Goal: Communication & Community: Participate in discussion

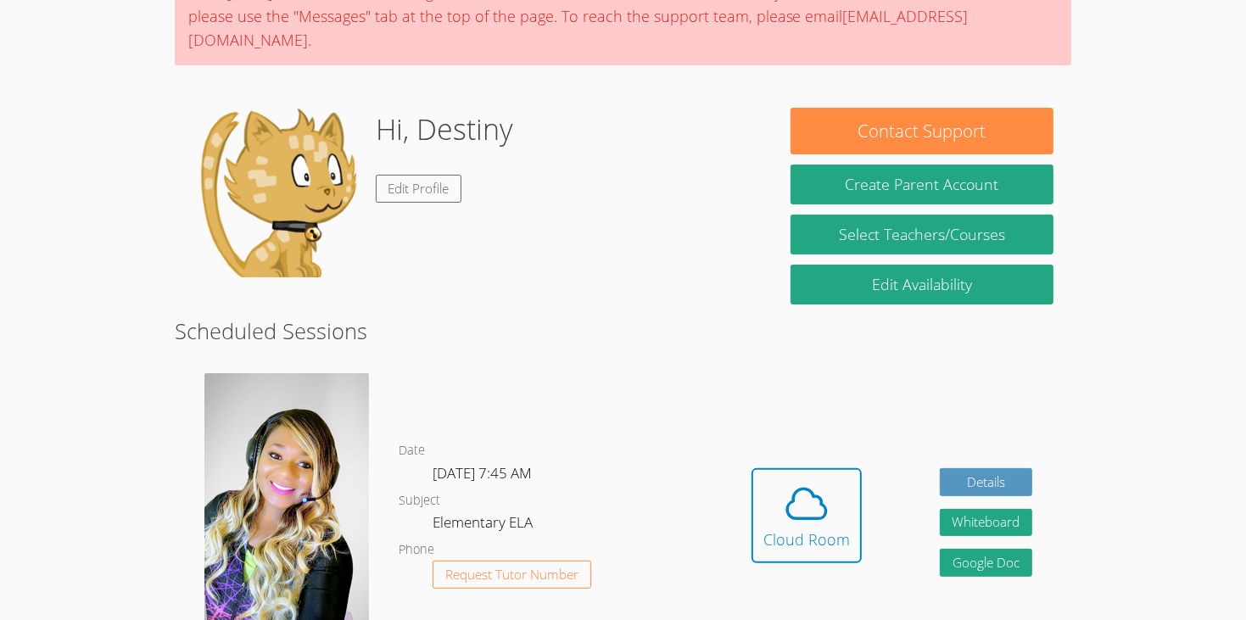
scroll to position [168, 0]
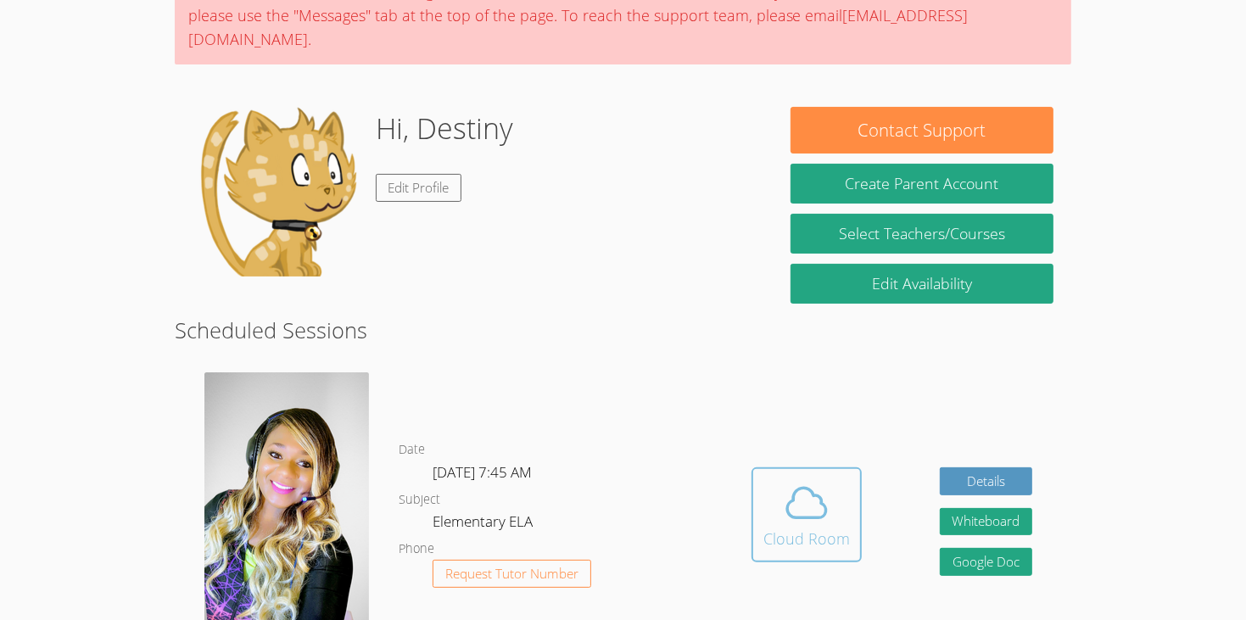
click at [823, 482] on icon at bounding box center [806, 502] width 47 height 47
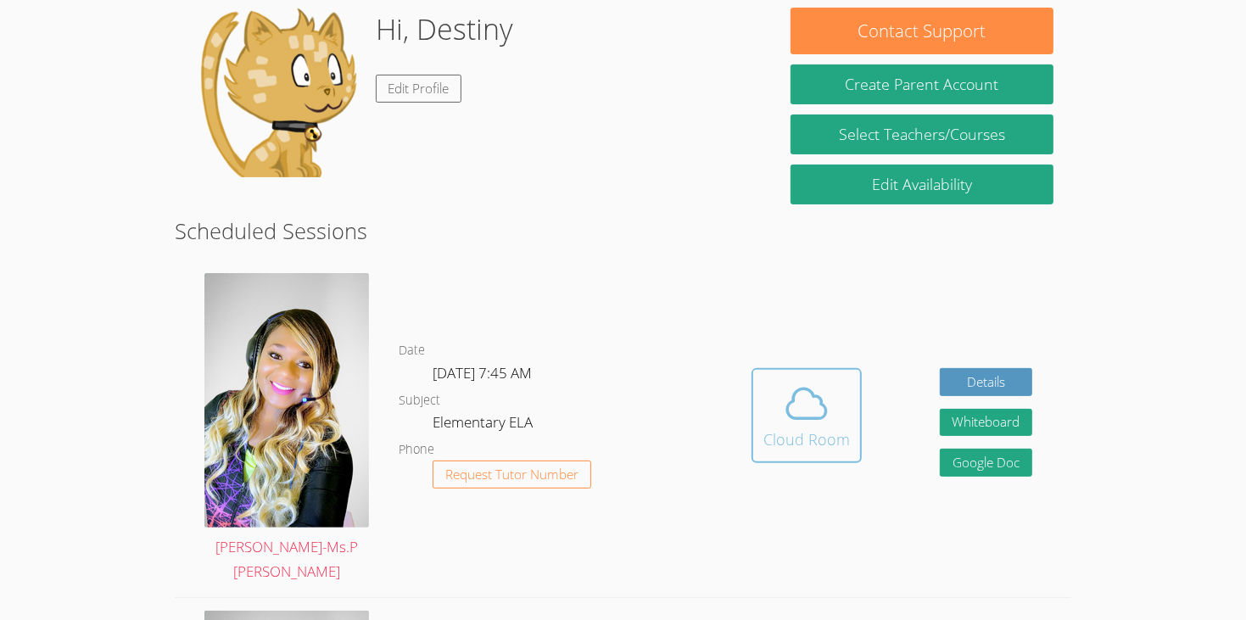
scroll to position [368, 0]
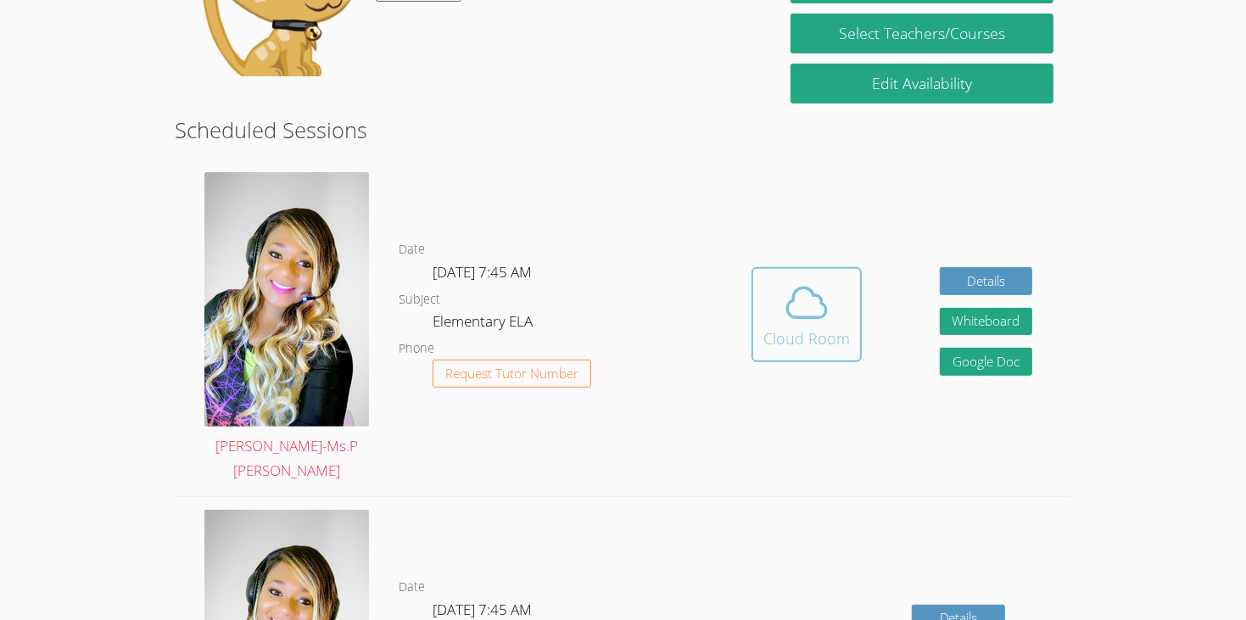
click at [840, 279] on span at bounding box center [806, 302] width 86 height 47
click at [812, 288] on icon at bounding box center [806, 303] width 39 height 30
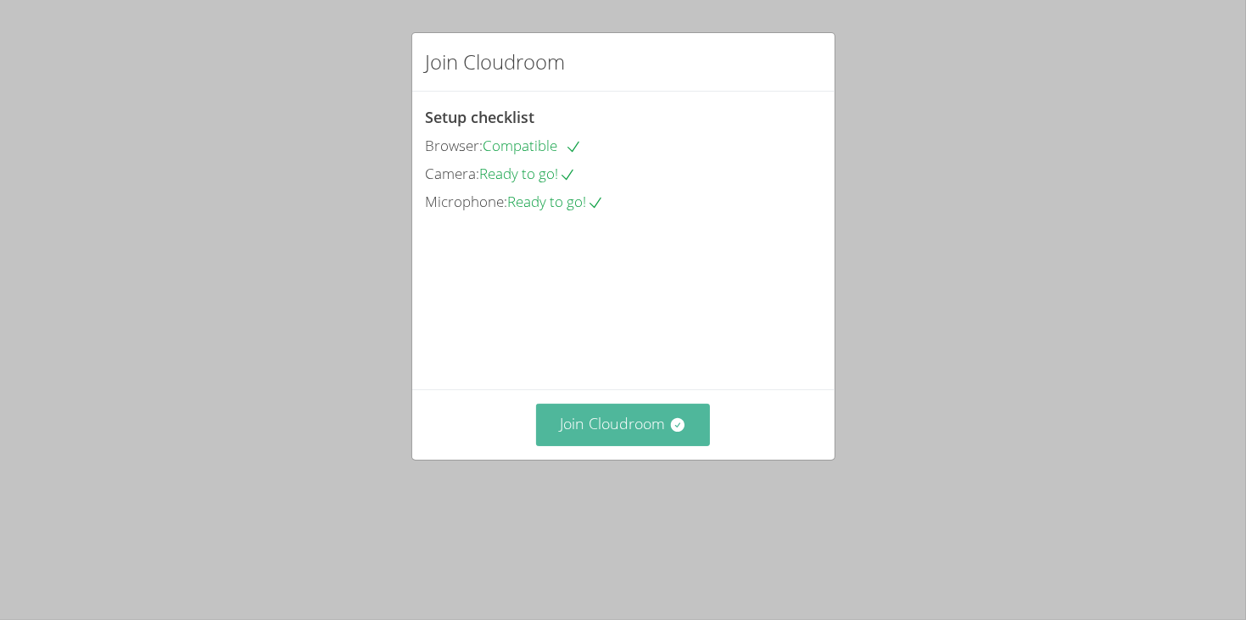
click at [631, 445] on button "Join Cloudroom" at bounding box center [623, 425] width 174 height 42
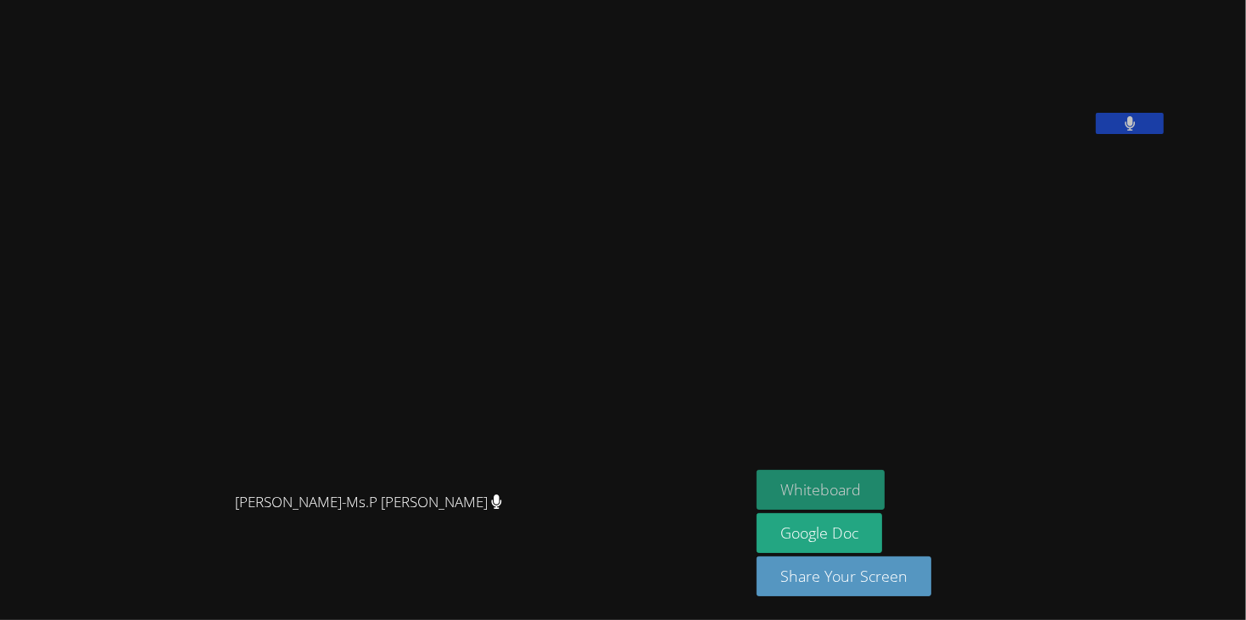
click at [884, 494] on button "Whiteboard" at bounding box center [820, 490] width 128 height 40
click at [1135, 131] on icon at bounding box center [1129, 123] width 11 height 14
click at [1163, 134] on button at bounding box center [1130, 123] width 68 height 21
click at [1011, 134] on video at bounding box center [883, 70] width 254 height 127
click at [1163, 134] on button at bounding box center [1130, 123] width 68 height 21
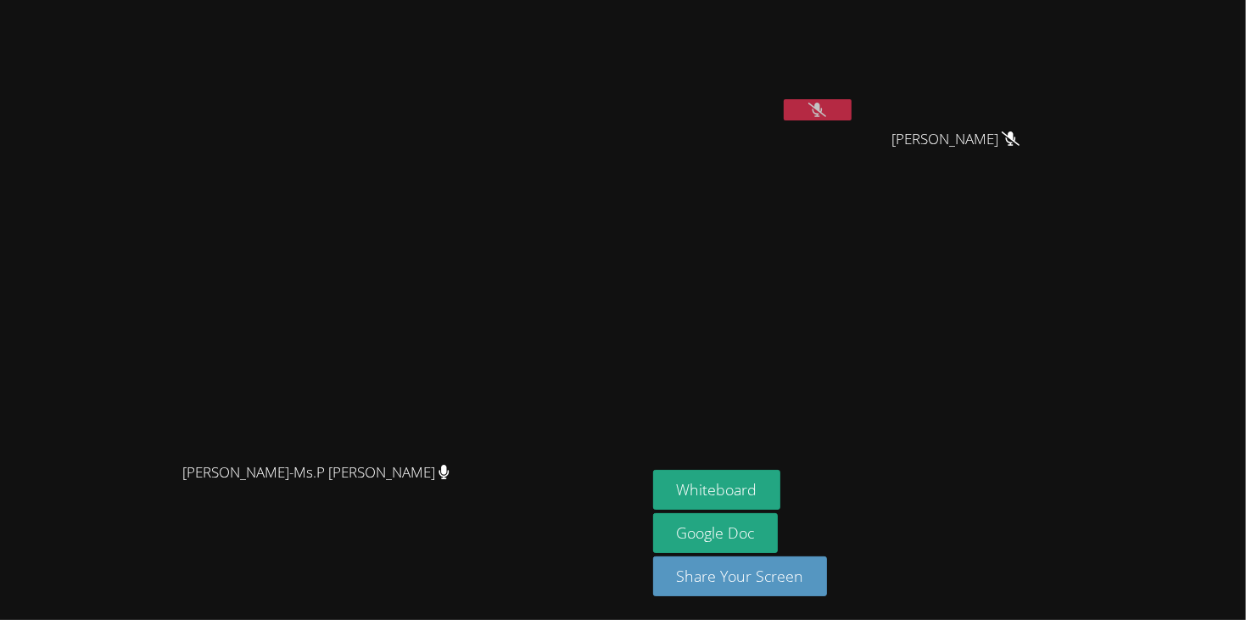
click at [855, 97] on video at bounding box center [754, 64] width 202 height 114
click at [826, 106] on icon at bounding box center [817, 110] width 18 height 14
click at [851, 99] on button at bounding box center [818, 109] width 68 height 21
click at [826, 108] on icon at bounding box center [817, 110] width 18 height 14
click at [851, 103] on button at bounding box center [818, 109] width 68 height 21
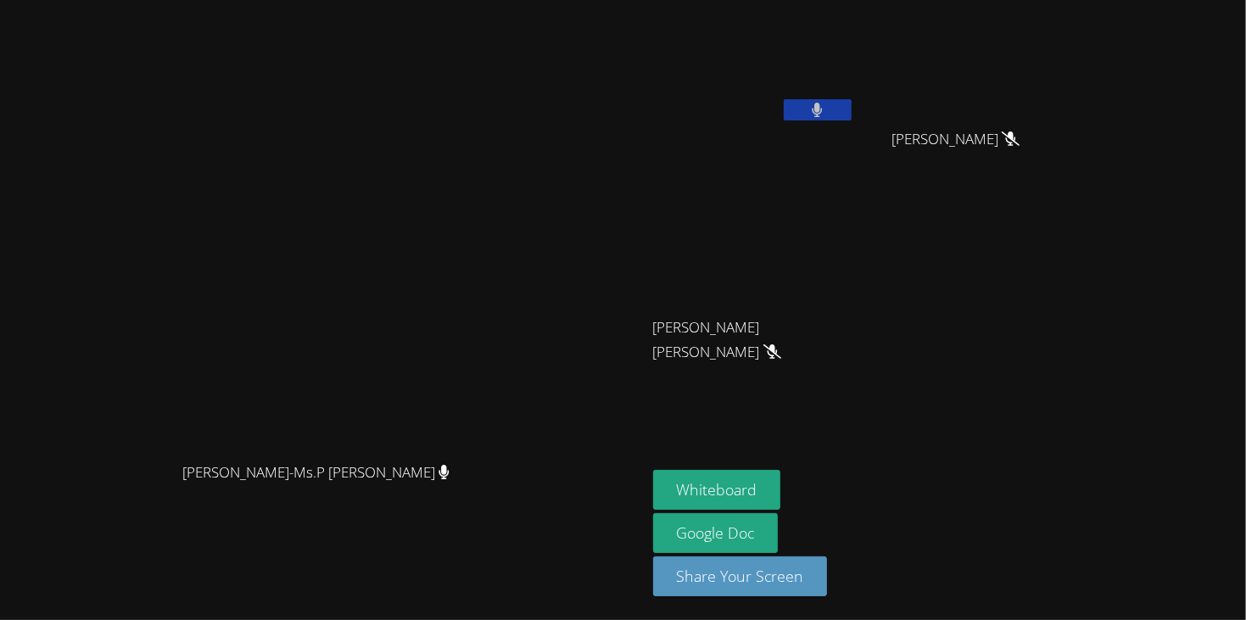
click at [851, 106] on button at bounding box center [818, 109] width 68 height 21
click at [851, 104] on button at bounding box center [818, 109] width 68 height 21
click at [826, 105] on icon at bounding box center [817, 110] width 18 height 14
click at [855, 131] on div "Destiny Todd" at bounding box center [754, 97] width 202 height 181
click at [823, 103] on icon at bounding box center [817, 110] width 11 height 14
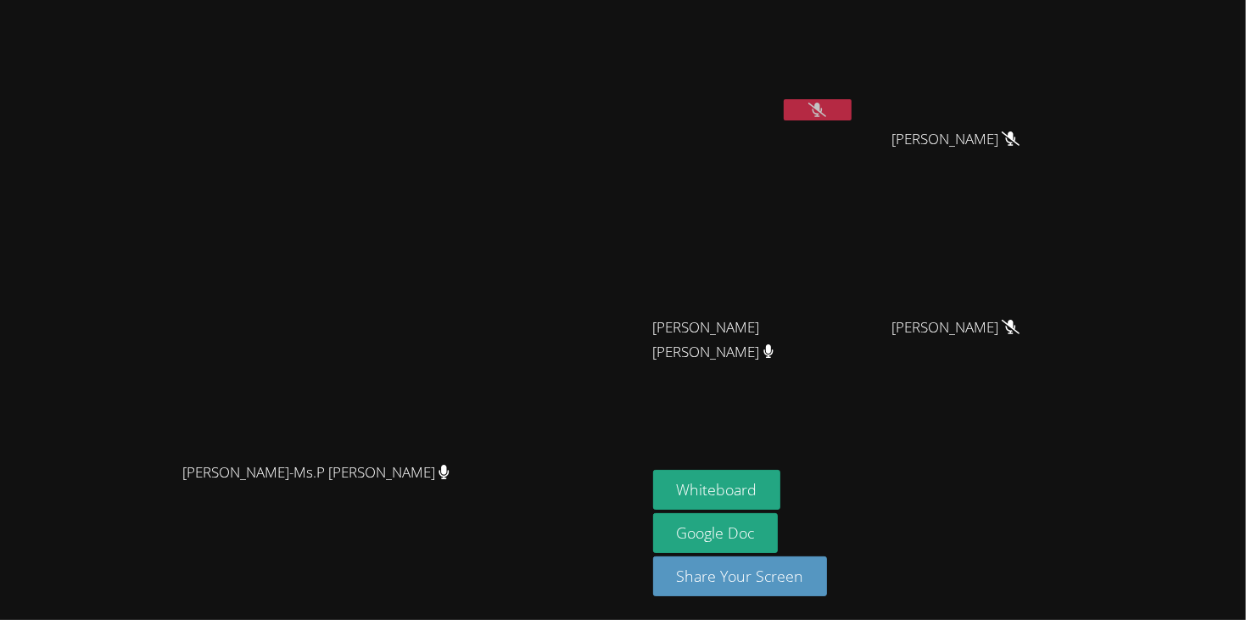
click at [450, 124] on video at bounding box center [323, 275] width 254 height 355
click at [450, 137] on video at bounding box center [323, 275] width 254 height 355
click at [826, 111] on icon at bounding box center [817, 110] width 18 height 14
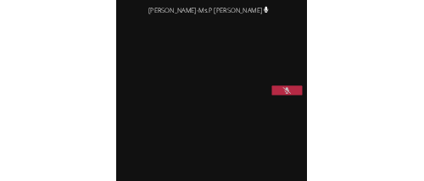
scroll to position [231, 0]
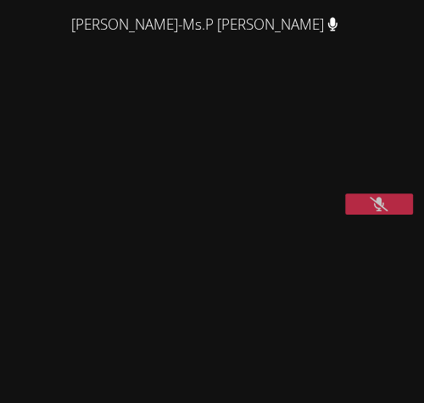
click at [103, 393] on video at bounding box center [212, 311] width 254 height 231
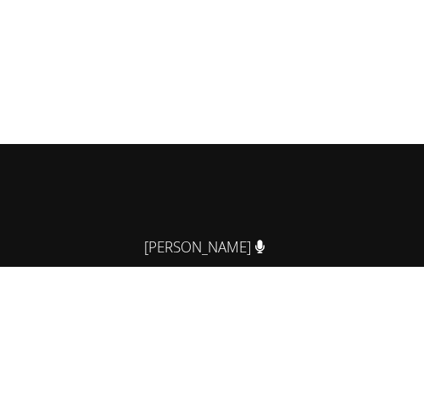
scroll to position [335, 0]
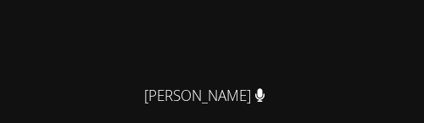
click at [288, 75] on video at bounding box center [212, 29] width 254 height 231
click at [276, 123] on html "Priscilla-Ms.P Hardaway Priscilla-Ms.P Hardaway Destiny Todd Tommy Nguyen Tommy…" at bounding box center [212, 61] width 424 height 123
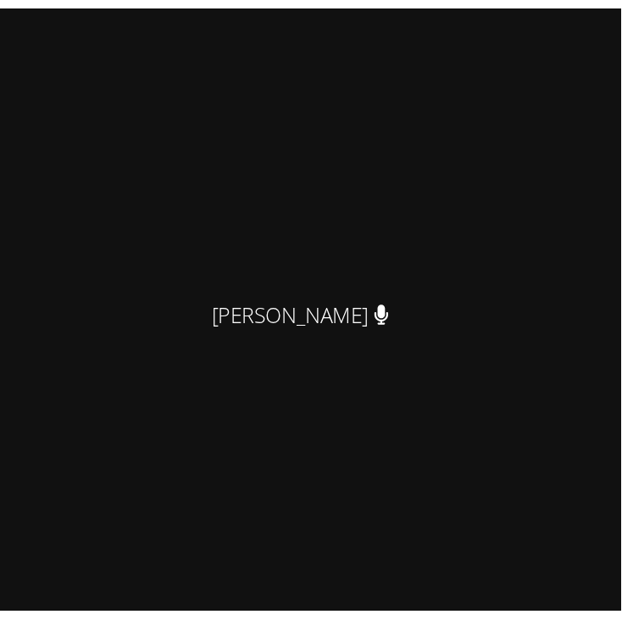
scroll to position [467, 0]
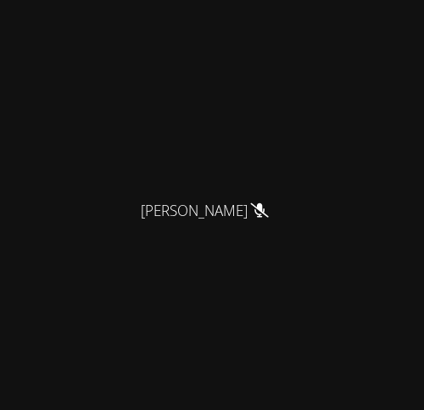
drag, startPoint x: 236, startPoint y: 406, endPoint x: 236, endPoint y: 467, distance: 61.1
click at [236, 410] on html "Priscilla-Ms.P Hardaway Priscilla-Ms.P Hardaway Destiny Todd Tommy Nguyen Tommy…" at bounding box center [212, 205] width 424 height 410
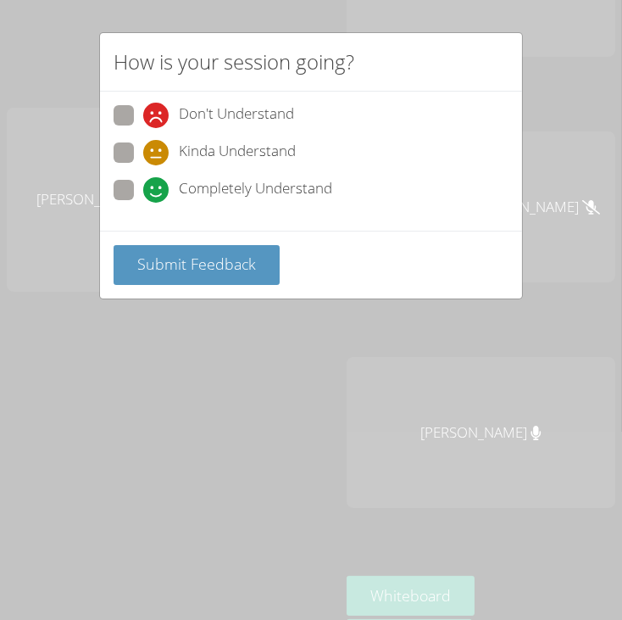
scroll to position [176, 0]
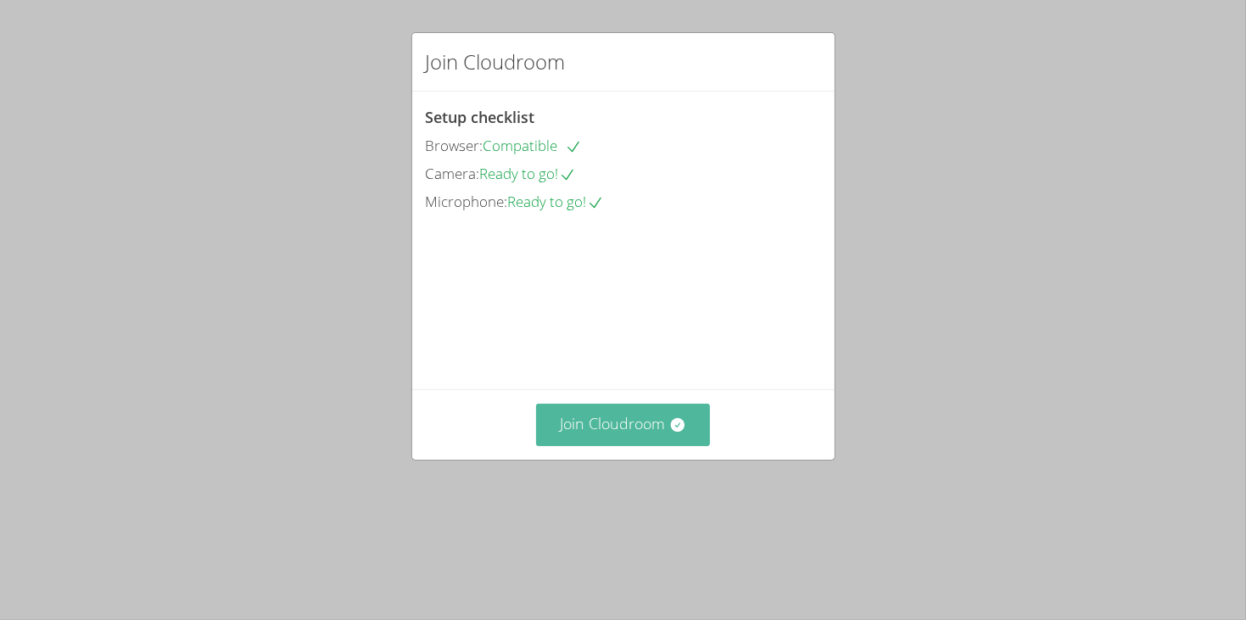
click at [631, 445] on button "Join Cloudroom" at bounding box center [623, 425] width 174 height 42
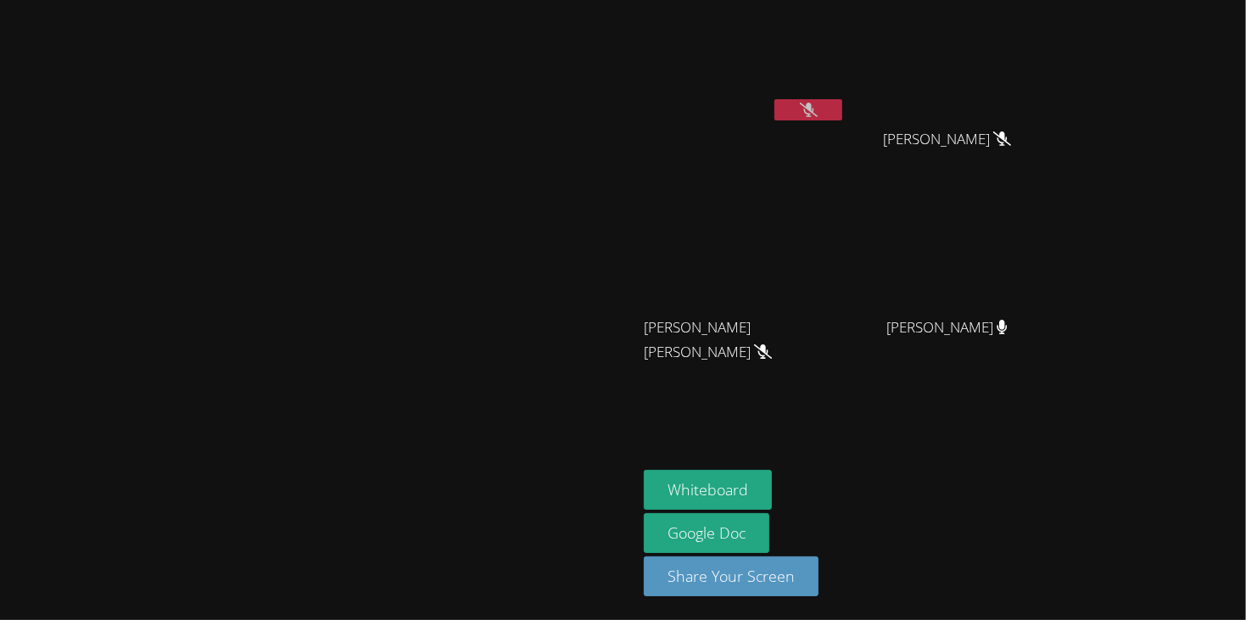
click at [842, 99] on button at bounding box center [808, 109] width 68 height 21
click at [842, 114] on button at bounding box center [808, 109] width 68 height 21
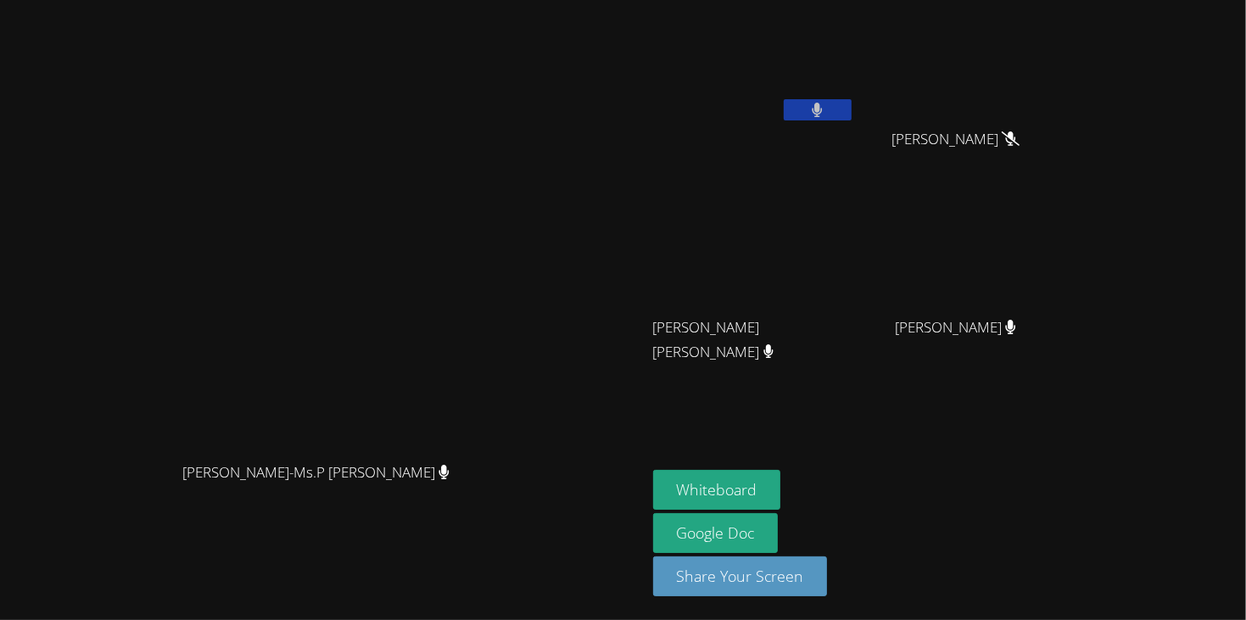
click at [851, 107] on button at bounding box center [818, 109] width 68 height 21
click at [826, 103] on icon at bounding box center [817, 110] width 18 height 14
